Goal: Task Accomplishment & Management: Use online tool/utility

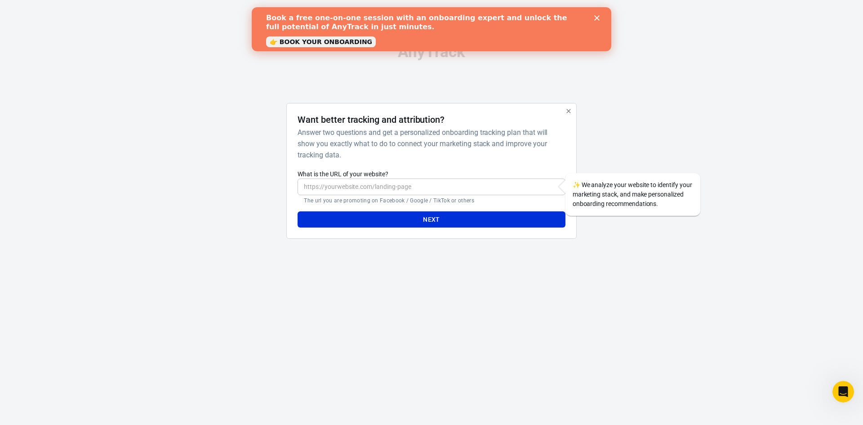
click at [442, 186] on input "What is the URL of your website?" at bounding box center [431, 186] width 267 height 17
paste input "[URL][DOMAIN_NAME]"
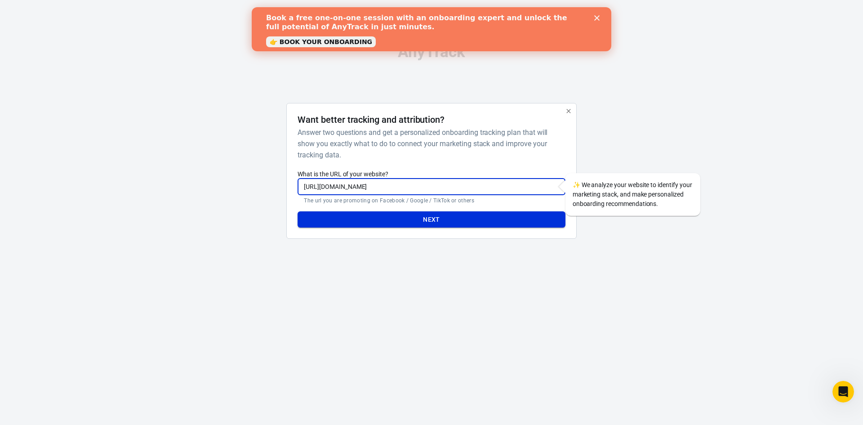
type input "[URL][DOMAIN_NAME]"
click at [472, 220] on button "Next" at bounding box center [431, 219] width 267 height 17
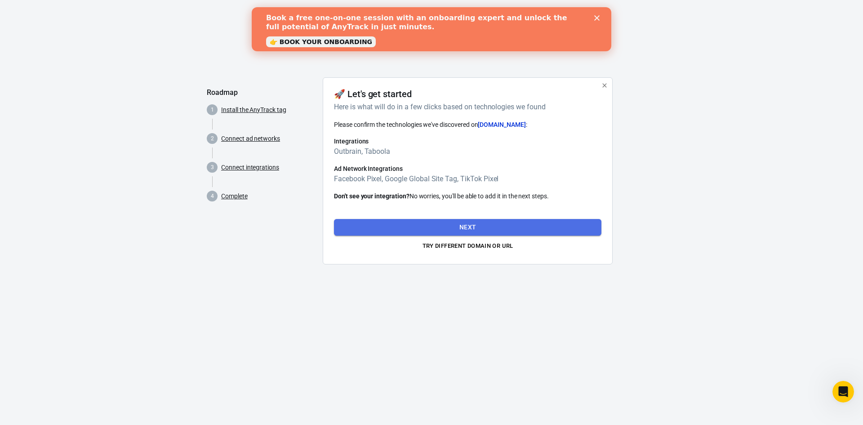
click at [476, 227] on button "Next" at bounding box center [467, 227] width 267 height 17
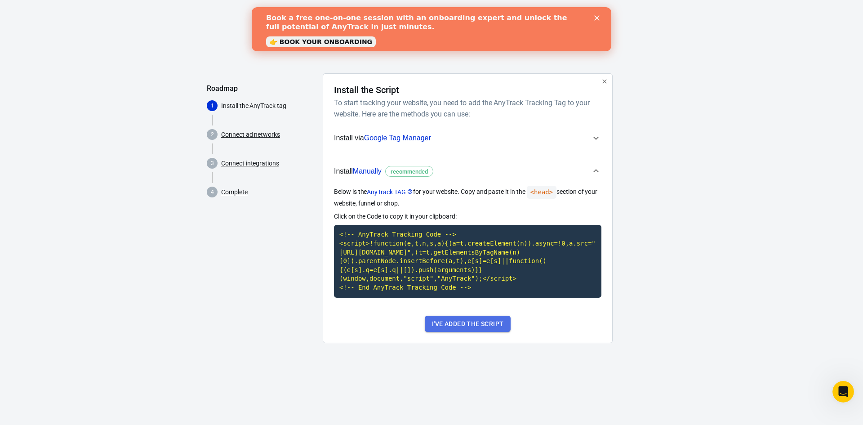
click at [490, 324] on button "I've added the script" at bounding box center [468, 324] width 86 height 17
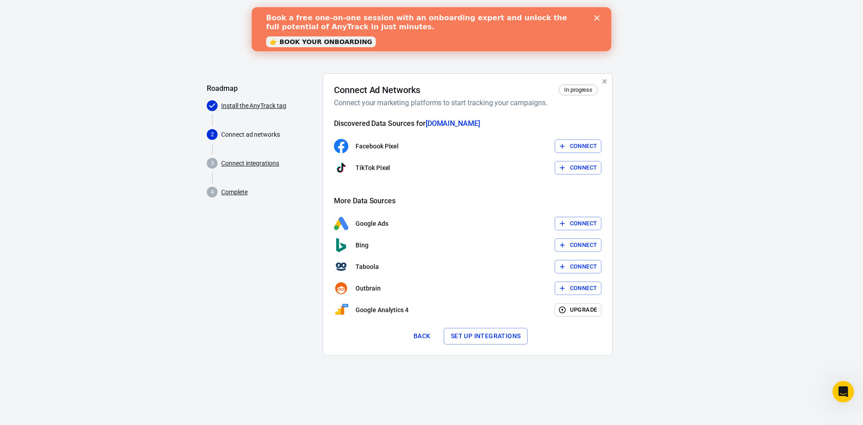
click at [477, 323] on div "Connect Ad Networks In progress Connect your marketing platforms to start track…" at bounding box center [467, 214] width 267 height 260
click at [480, 326] on div "Connect Ad Networks In progress Connect your marketing platforms to start track…" at bounding box center [467, 214] width 267 height 260
click at [471, 330] on button "Set up integrations" at bounding box center [486, 336] width 84 height 17
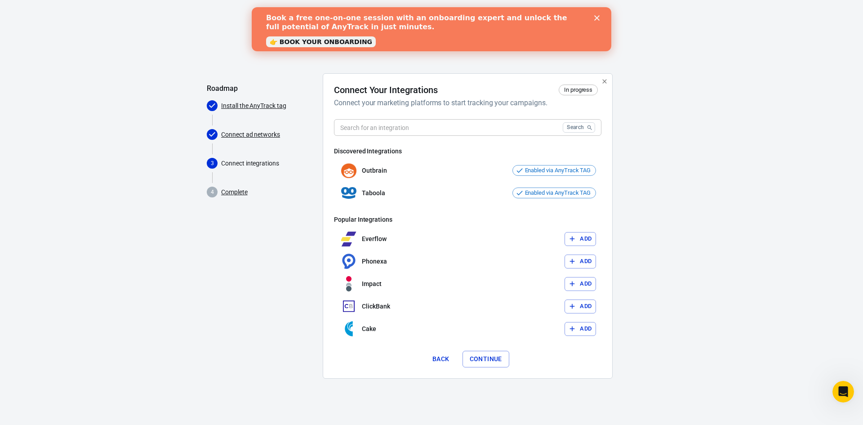
click at [501, 355] on button "Continue" at bounding box center [485, 359] width 47 height 17
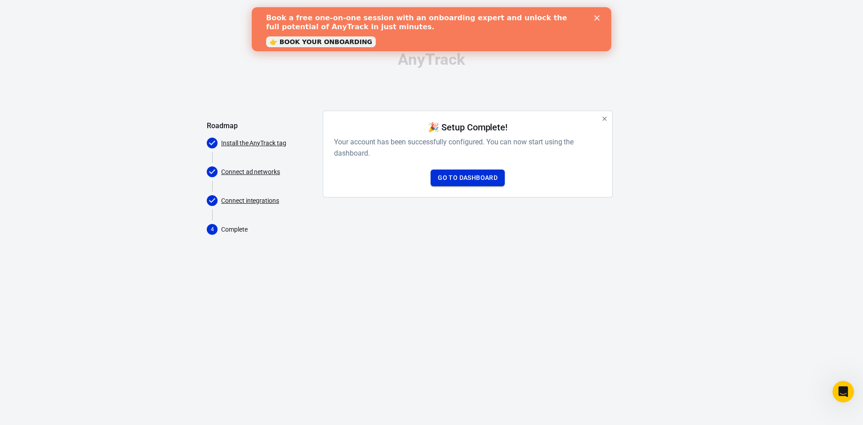
click at [470, 171] on link "Go to Dashboard" at bounding box center [468, 177] width 74 height 17
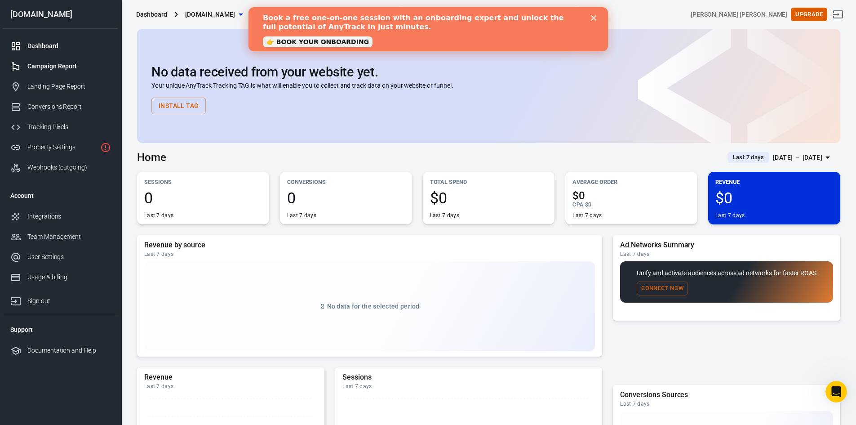
click at [56, 73] on link "Campaign Report" at bounding box center [60, 66] width 115 height 20
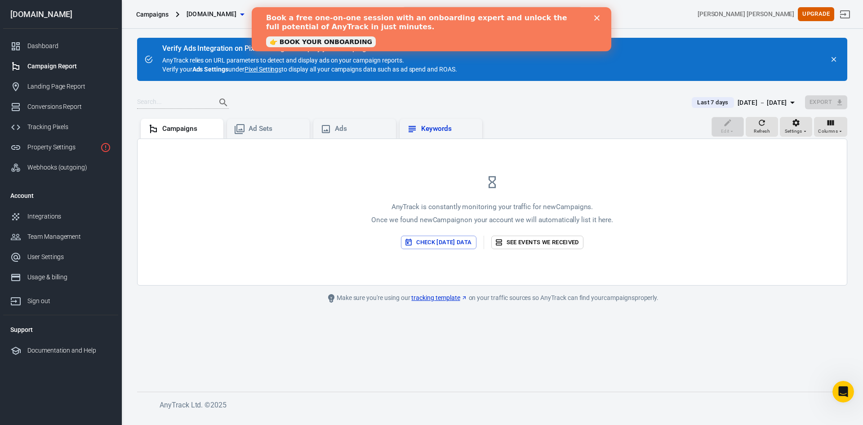
click at [428, 120] on div "Keywords" at bounding box center [441, 129] width 83 height 20
click at [228, 136] on div "Campaigns Ad Sets Ads Keywords" at bounding box center [311, 128] width 349 height 22
click at [251, 121] on div "Ad Sets" at bounding box center [268, 129] width 83 height 20
click at [355, 120] on div "Ads" at bounding box center [354, 129] width 83 height 20
click at [458, 132] on div "Keywords" at bounding box center [448, 128] width 54 height 9
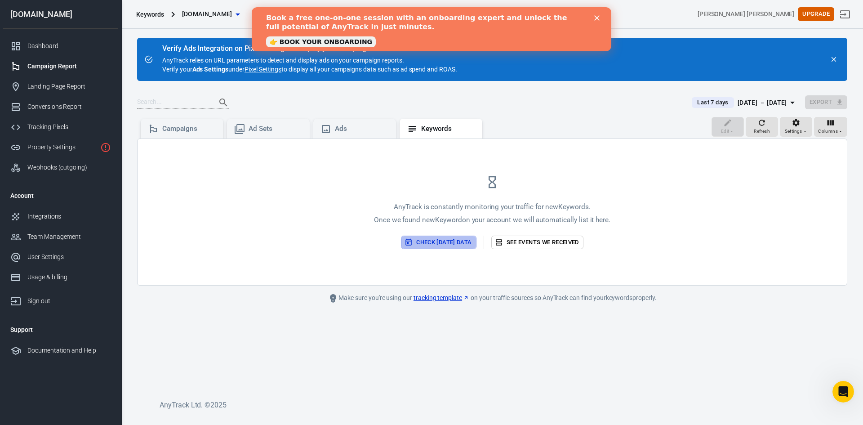
click at [458, 241] on button "Check [DATE] data" at bounding box center [438, 243] width 75 height 14
click at [165, 130] on div "Campaigns" at bounding box center [189, 128] width 54 height 9
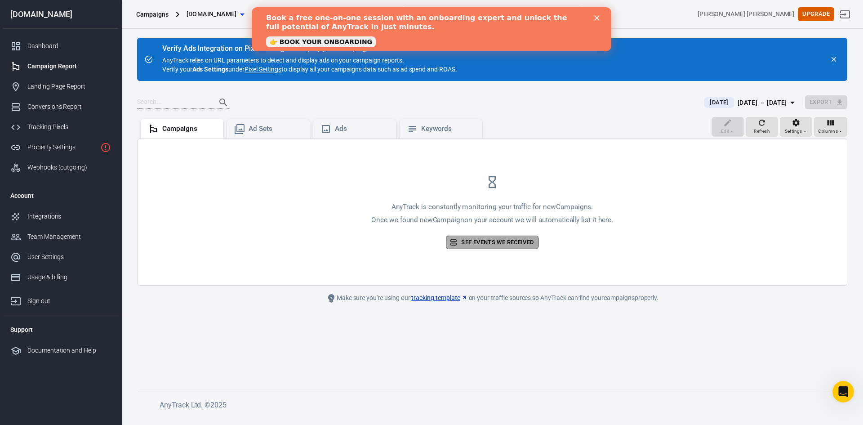
click at [477, 240] on link "See events we received" at bounding box center [492, 243] width 92 height 14
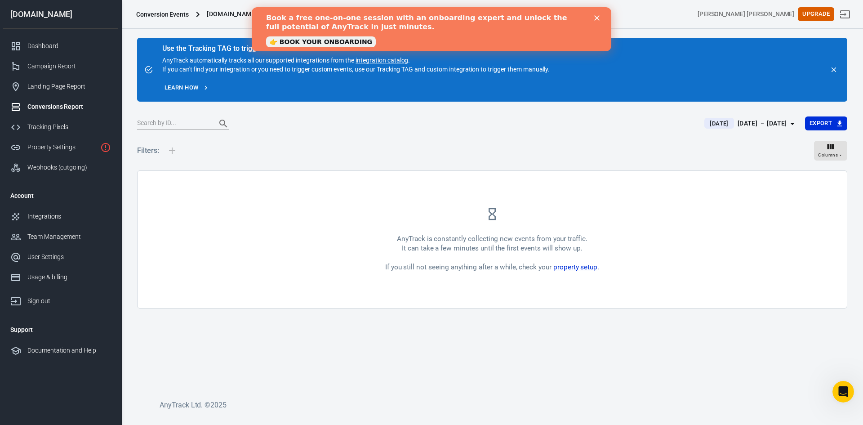
click at [345, 44] on link "👉 BOOK YOUR ONBOARDING" at bounding box center [321, 41] width 110 height 11
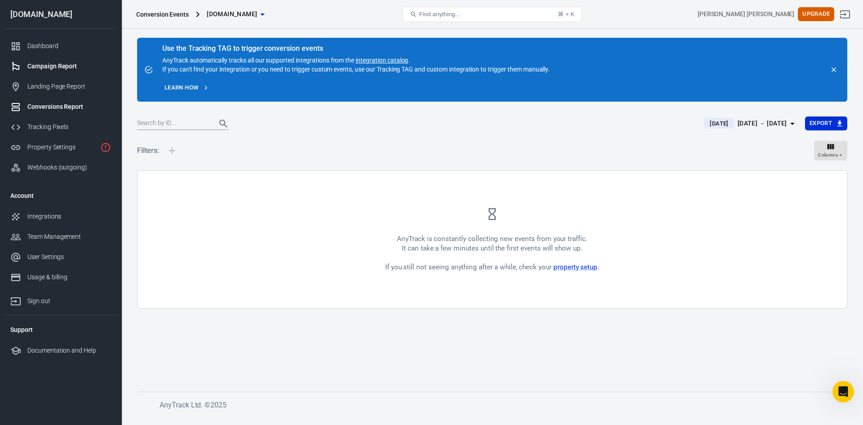
click at [49, 65] on div "Campaign Report" at bounding box center [69, 66] width 84 height 9
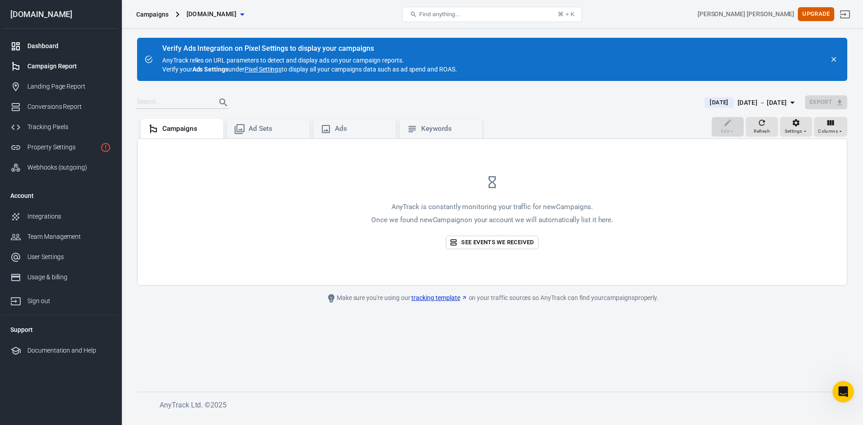
click at [41, 45] on div "Dashboard" at bounding box center [69, 45] width 84 height 9
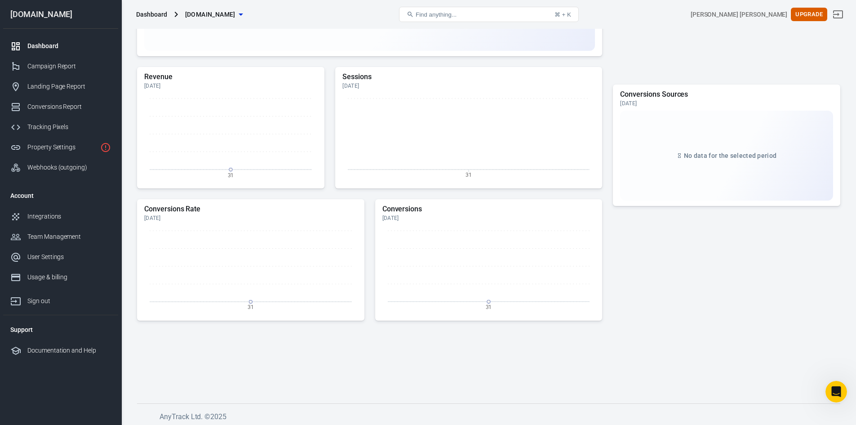
scroll to position [303, 0]
click at [844, 15] on icon "Sign out" at bounding box center [838, 14] width 11 height 11
